Goal: Task Accomplishment & Management: Use online tool/utility

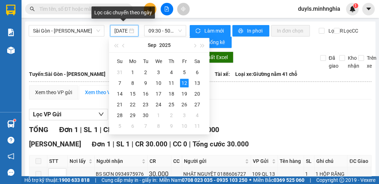
click at [121, 28] on input "[DATE]" at bounding box center [120, 31] width 13 height 8
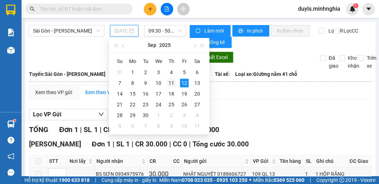
click at [171, 83] on div "11" at bounding box center [171, 83] width 9 height 9
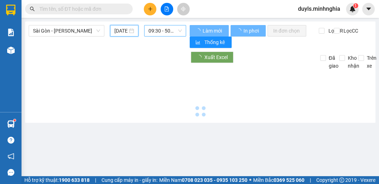
type input "[DATE]"
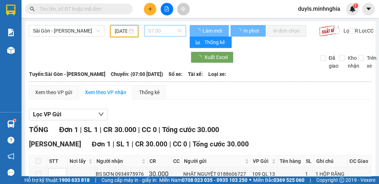
click at [166, 33] on span "07:00" at bounding box center [164, 30] width 33 height 11
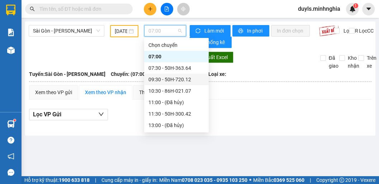
scroll to position [57, 0]
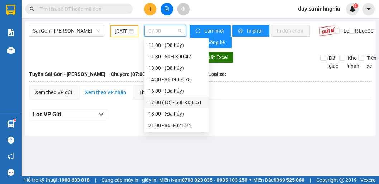
click at [188, 102] on div "17:00 (TC) - 50H-350.51" at bounding box center [176, 103] width 56 height 8
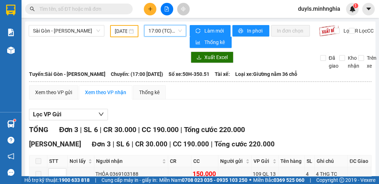
click at [162, 30] on span "17:00 (TC) - 50H-350.51" at bounding box center [164, 30] width 33 height 11
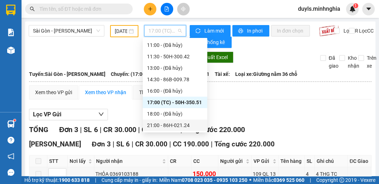
click at [188, 129] on div "21:00 - 86H-021.24" at bounding box center [175, 126] width 56 height 8
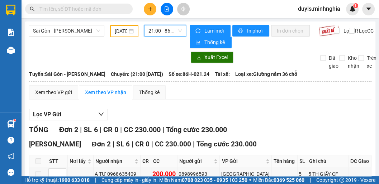
scroll to position [59, 0]
